Goal: Transaction & Acquisition: Purchase product/service

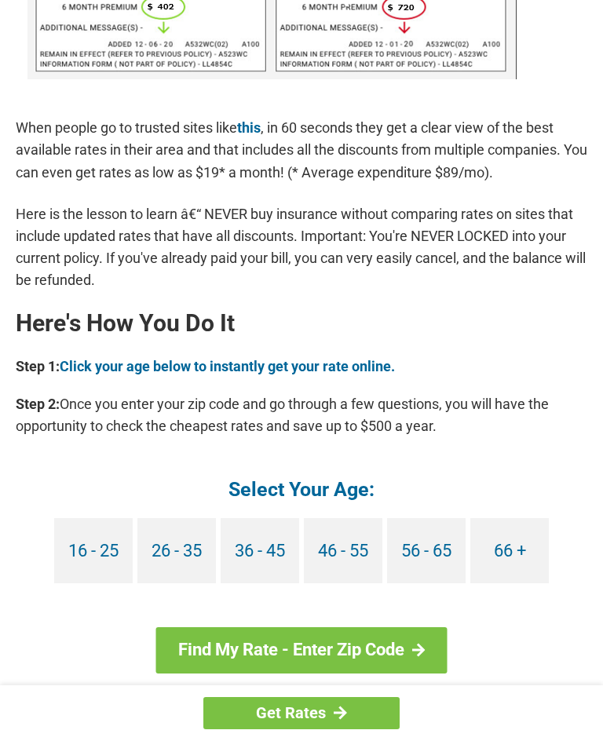
scroll to position [1237, 0]
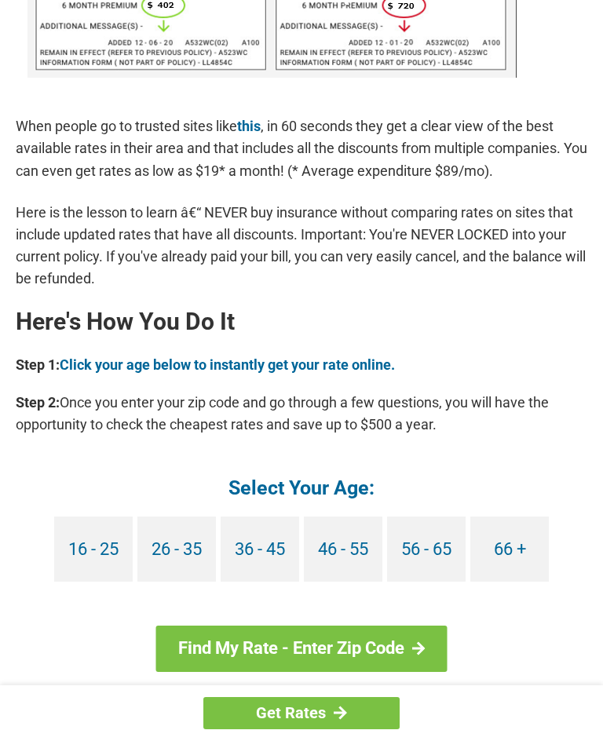
click at [511, 525] on link "66 +" at bounding box center [509, 549] width 79 height 65
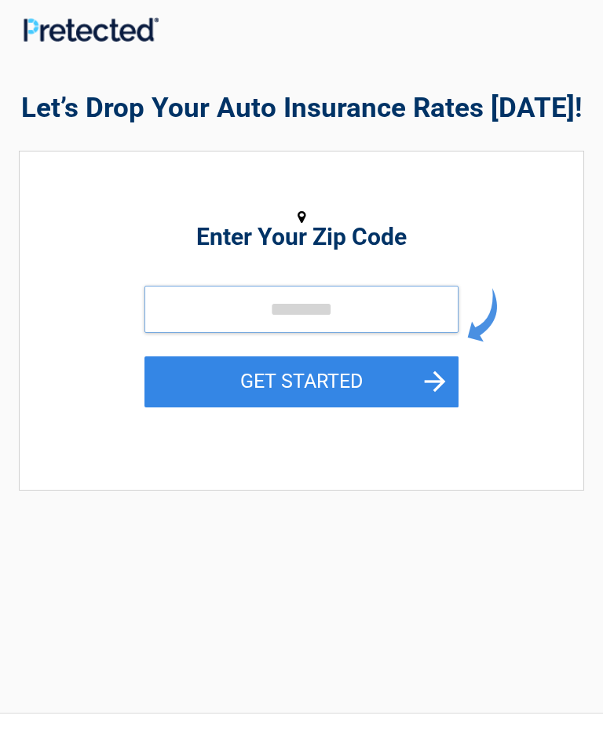
click at [240, 318] on input "tel" at bounding box center [301, 309] width 314 height 47
click at [294, 305] on input "tel" at bounding box center [301, 309] width 314 height 47
type input "*****"
click at [448, 386] on button "GET STARTED" at bounding box center [301, 382] width 314 height 51
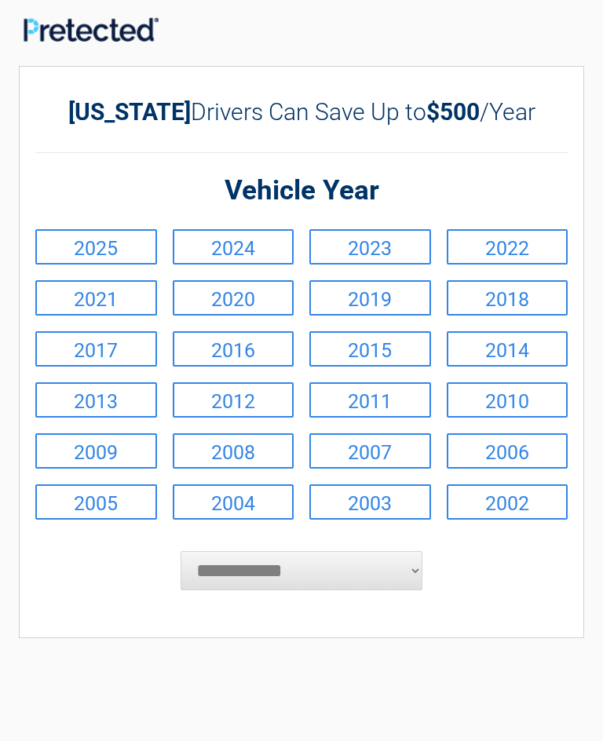
click at [393, 254] on link "2023" at bounding box center [370, 246] width 122 height 35
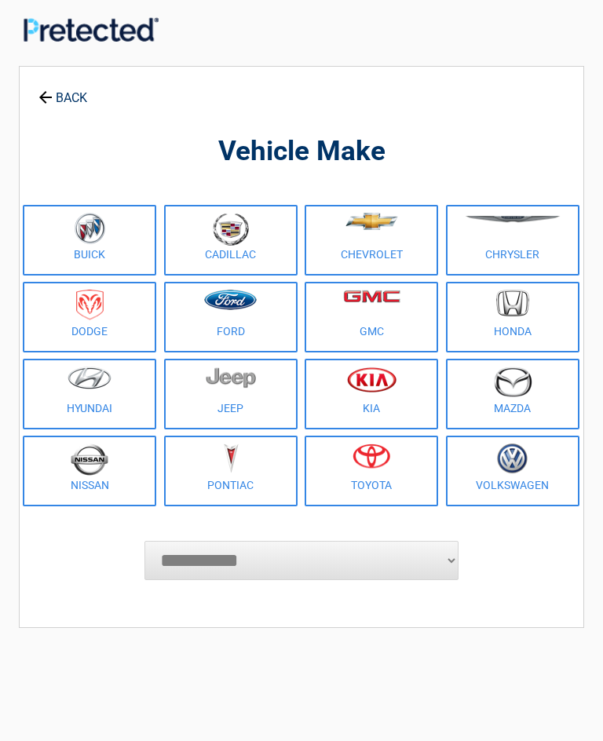
click at [246, 309] on img at bounding box center [230, 300] width 53 height 20
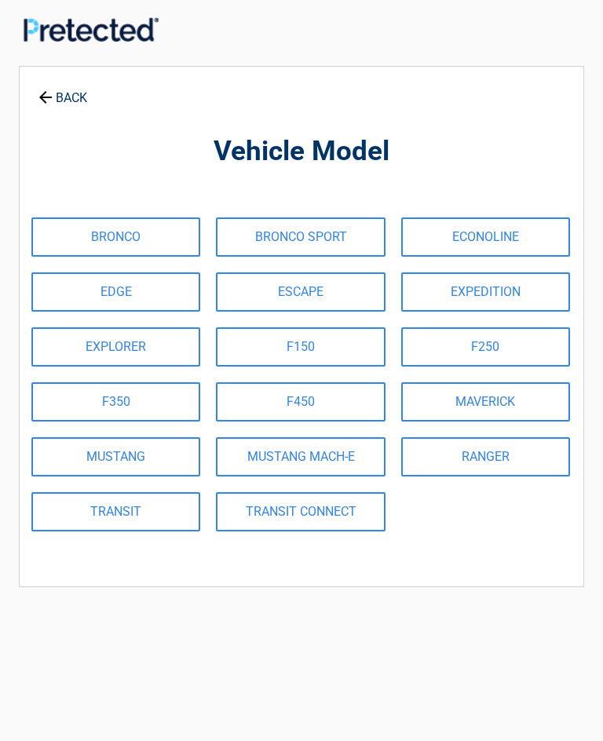
click at [135, 291] on link "EDGE" at bounding box center [115, 291] width 169 height 39
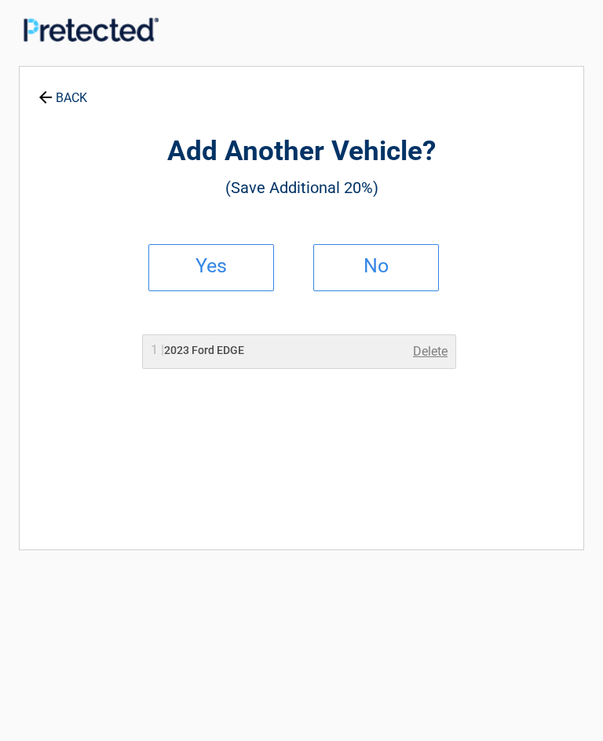
click at [240, 258] on link "Yes" at bounding box center [211, 267] width 126 height 47
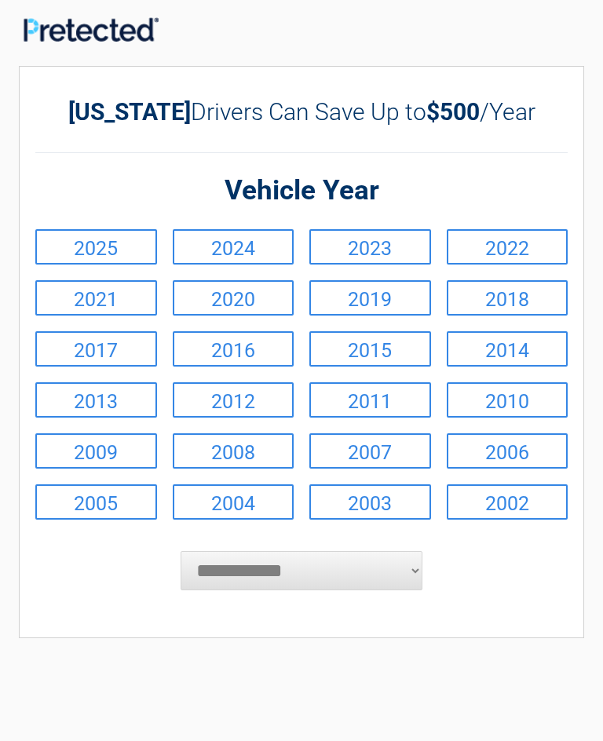
click at [116, 355] on link "2017" at bounding box center [96, 348] width 122 height 35
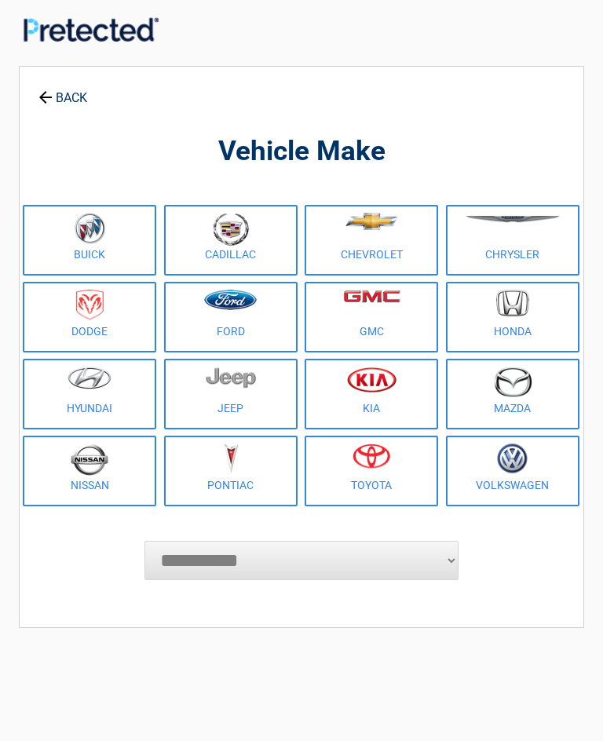
click at [240, 307] on img at bounding box center [230, 300] width 53 height 20
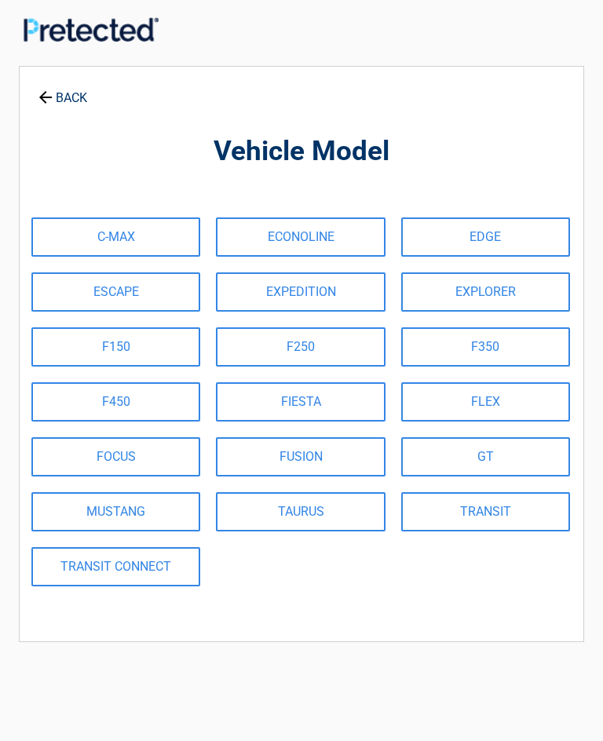
click at [137, 288] on link "ESCAPE" at bounding box center [115, 291] width 169 height 39
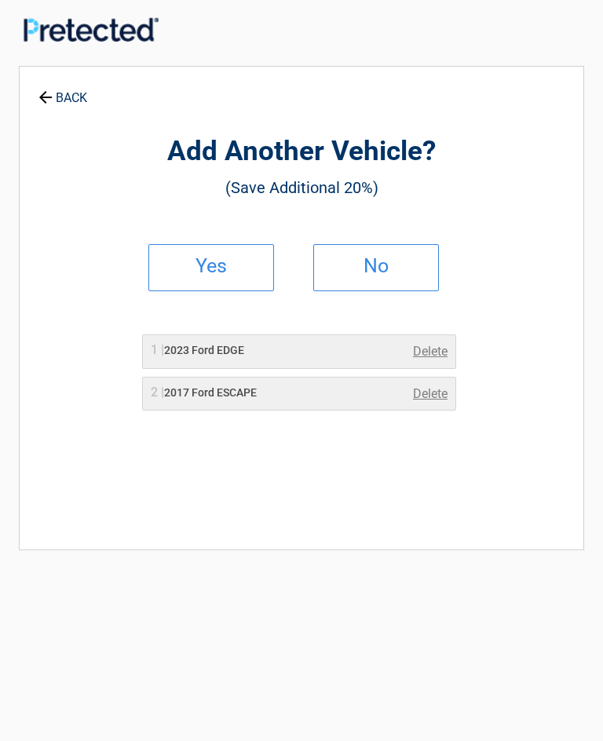
click at [389, 267] on h2 "No" at bounding box center [376, 266] width 93 height 11
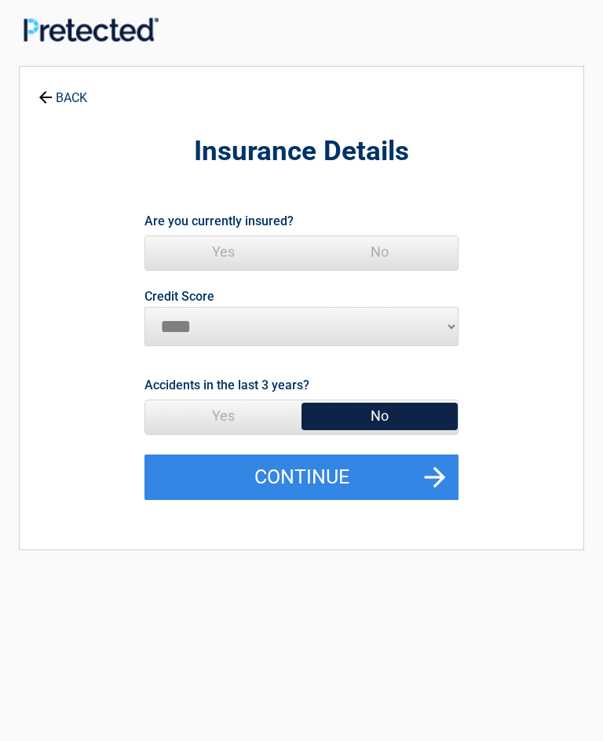
click at [340, 473] on button "Continue" at bounding box center [301, 478] width 314 height 46
click at [226, 254] on span "Yes" at bounding box center [223, 251] width 156 height 31
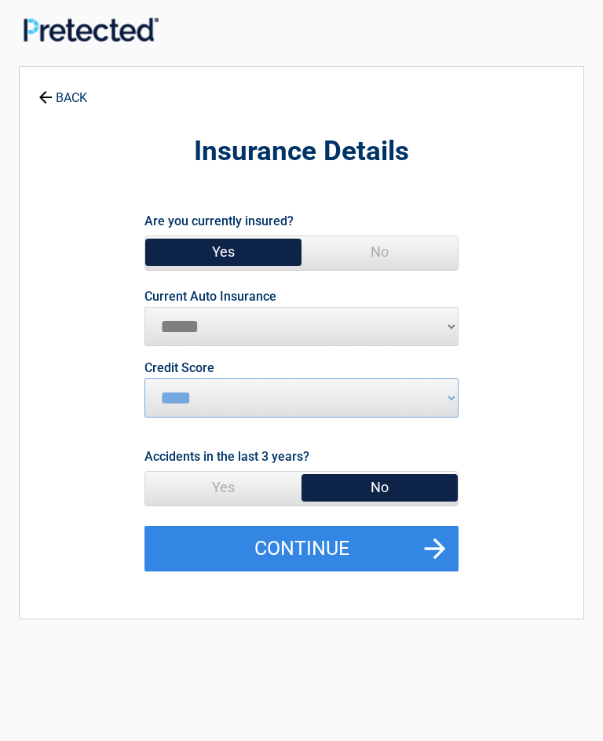
click at [441, 552] on button "Continue" at bounding box center [301, 549] width 314 height 46
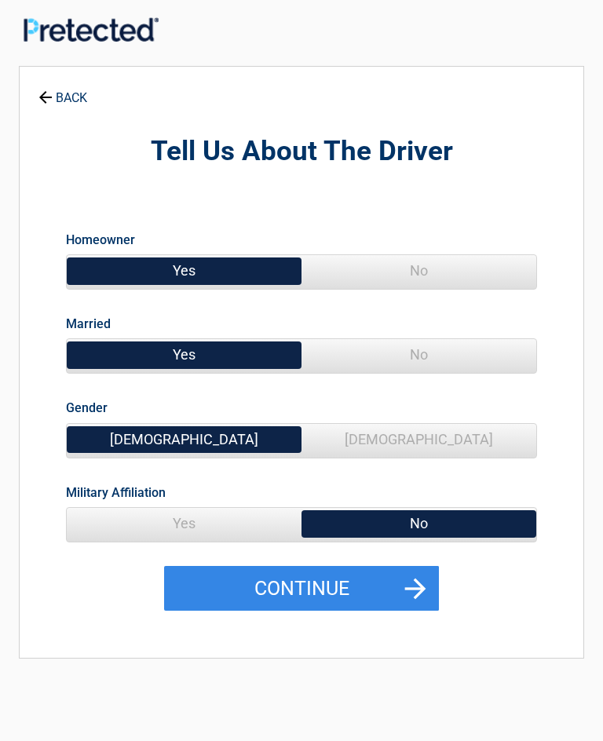
click at [389, 587] on button "Continue" at bounding box center [301, 589] width 275 height 46
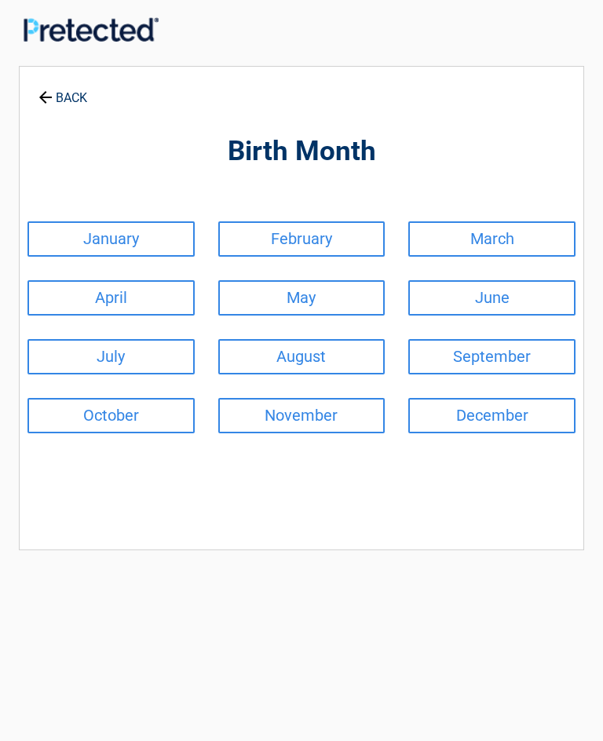
click at [514, 422] on link "December" at bounding box center [491, 415] width 167 height 35
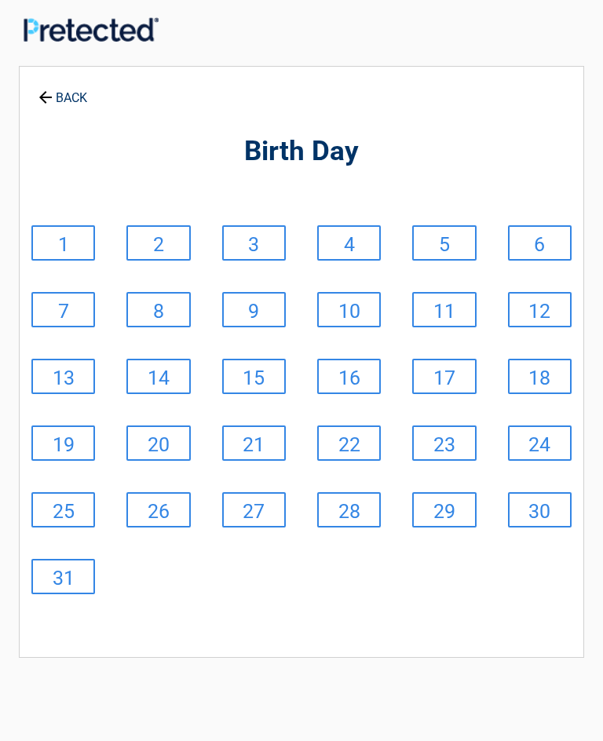
click at [171, 314] on link "8" at bounding box center [158, 309] width 64 height 35
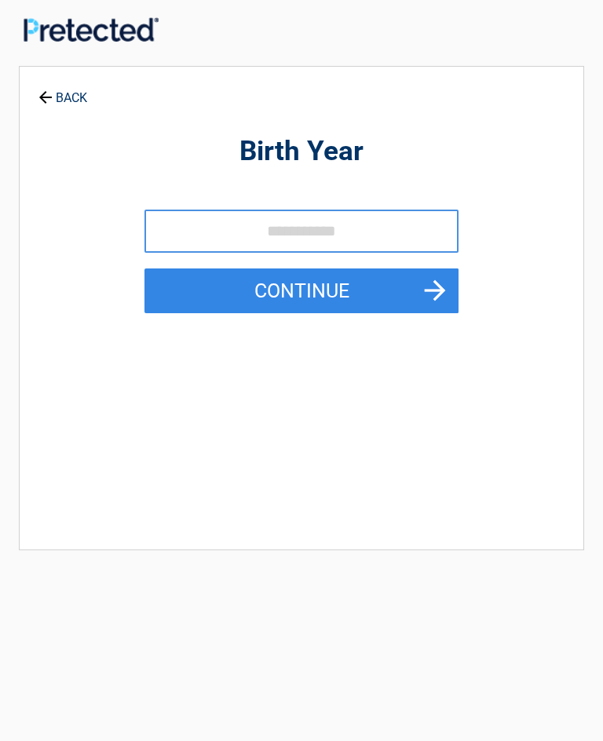
click at [225, 229] on input "tel" at bounding box center [301, 231] width 314 height 43
type input "****"
click at [349, 291] on button "Continue" at bounding box center [301, 292] width 314 height 46
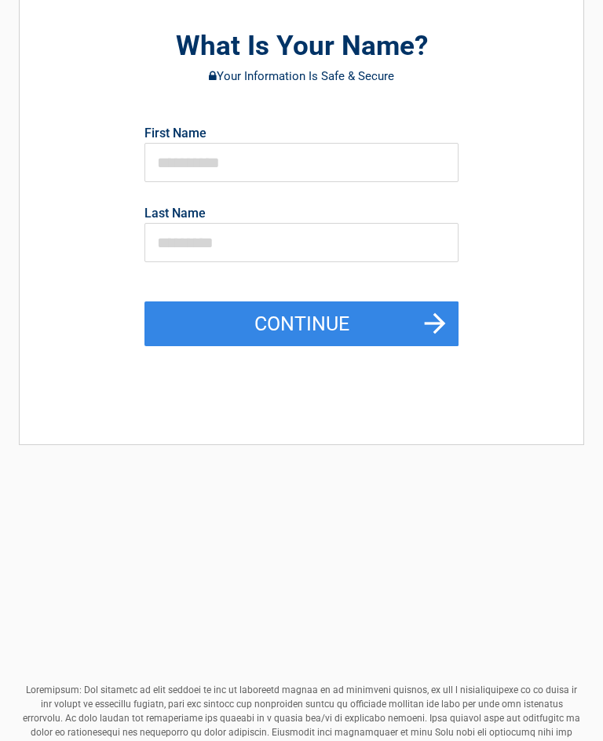
scroll to position [102, 0]
